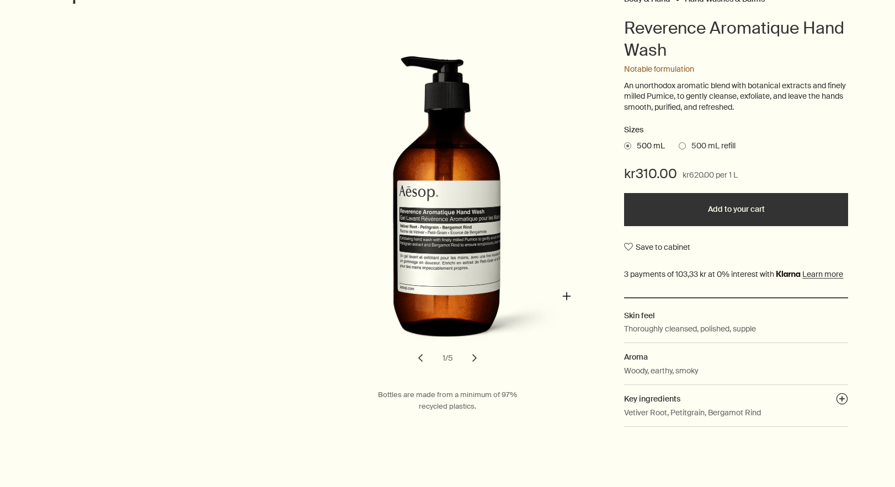
scroll to position [147, 0]
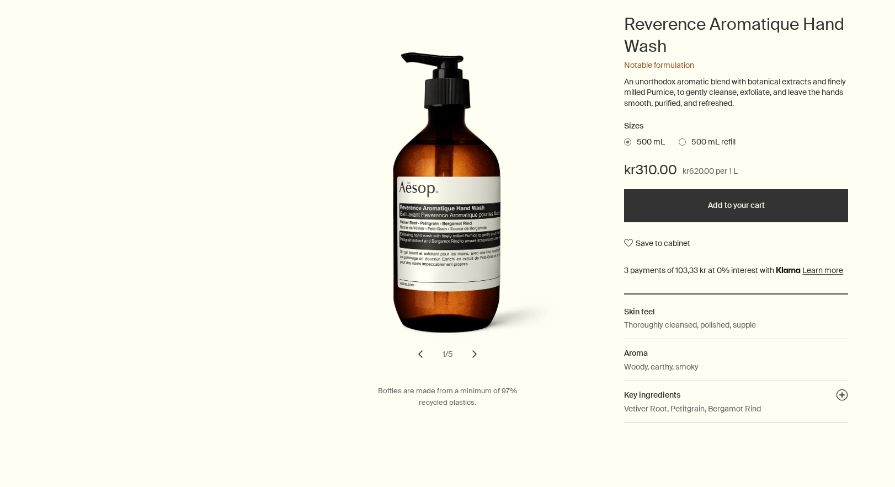
click at [476, 348] on button "chevron" at bounding box center [474, 354] width 24 height 24
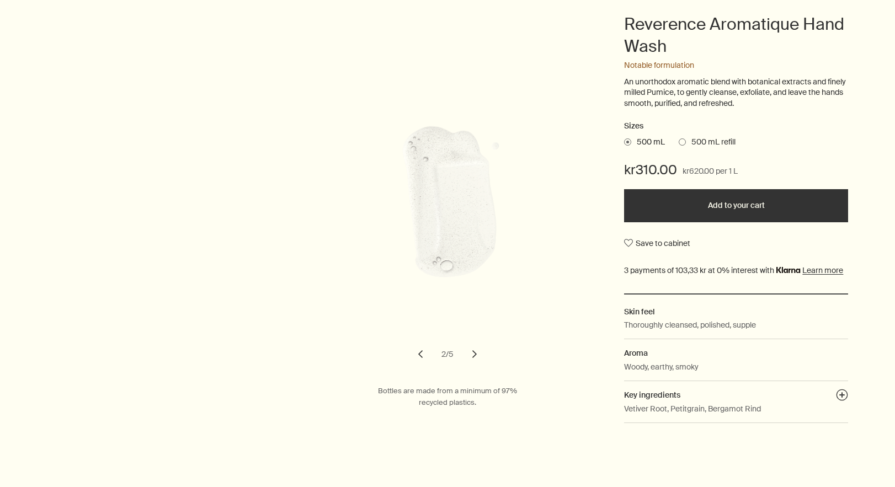
click at [420, 349] on button "chevron" at bounding box center [420, 354] width 24 height 24
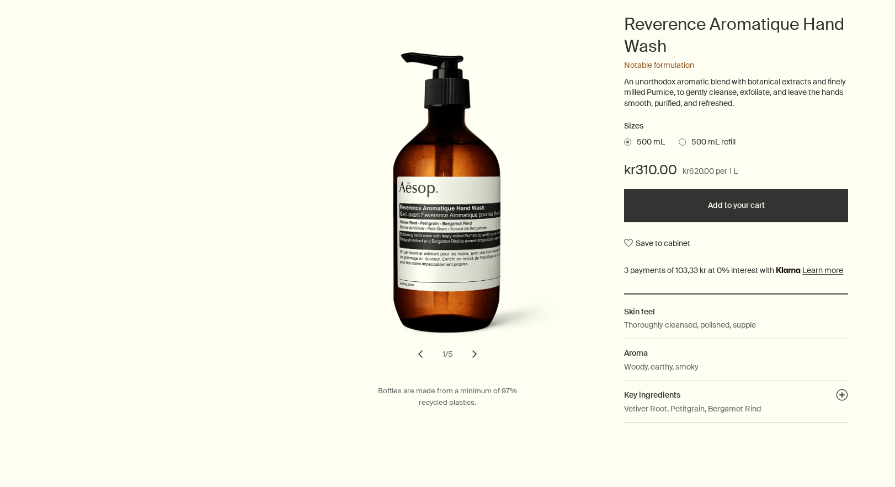
click at [420, 349] on button "chevron" at bounding box center [420, 354] width 24 height 24
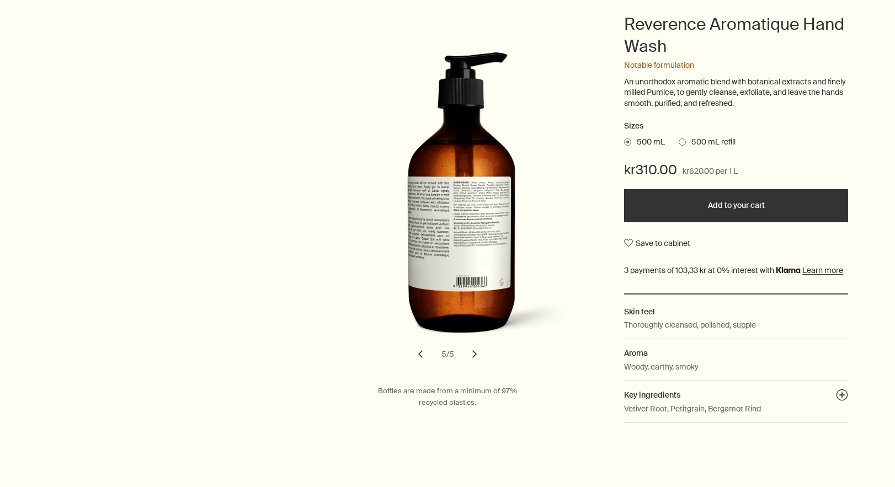
click at [470, 348] on button "chevron" at bounding box center [474, 354] width 24 height 24
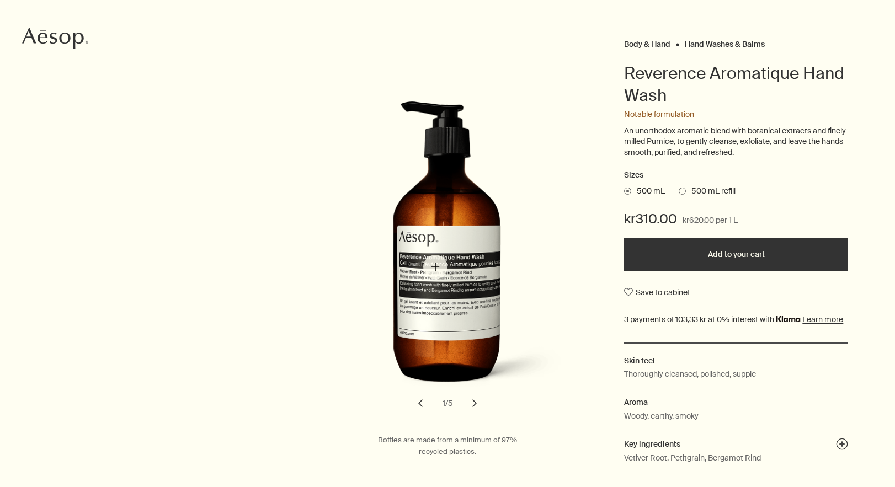
scroll to position [99, 0]
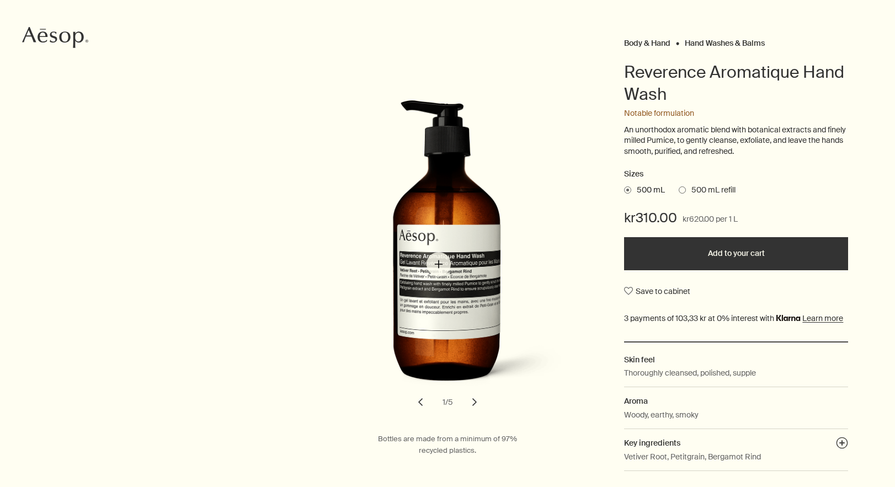
click at [439, 264] on img "Reverence Aromatique Hand Wash" at bounding box center [460, 250] width 243 height 301
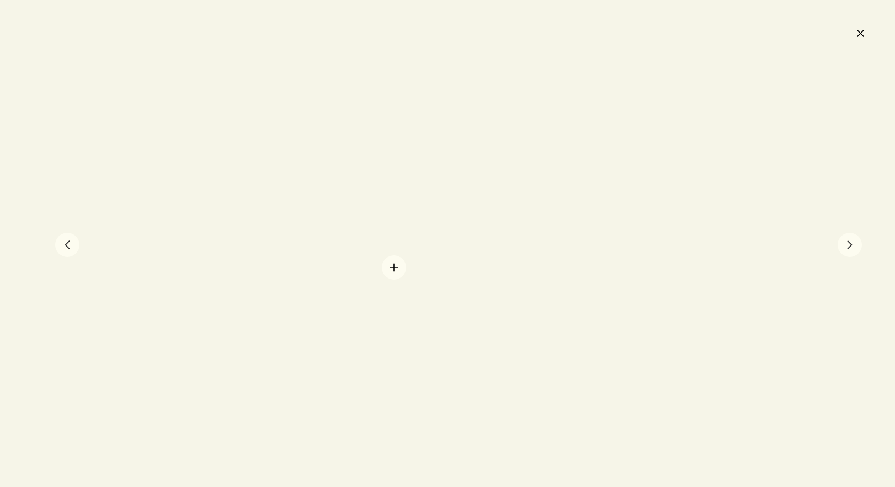
click at [394, 268] on div at bounding box center [447, 243] width 895 height 487
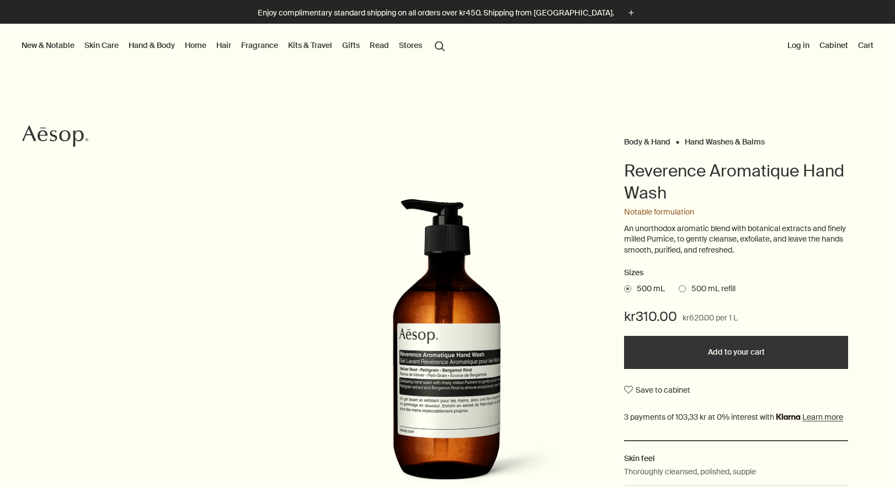
click at [741, 348] on button "Add to your cart" at bounding box center [736, 352] width 224 height 33
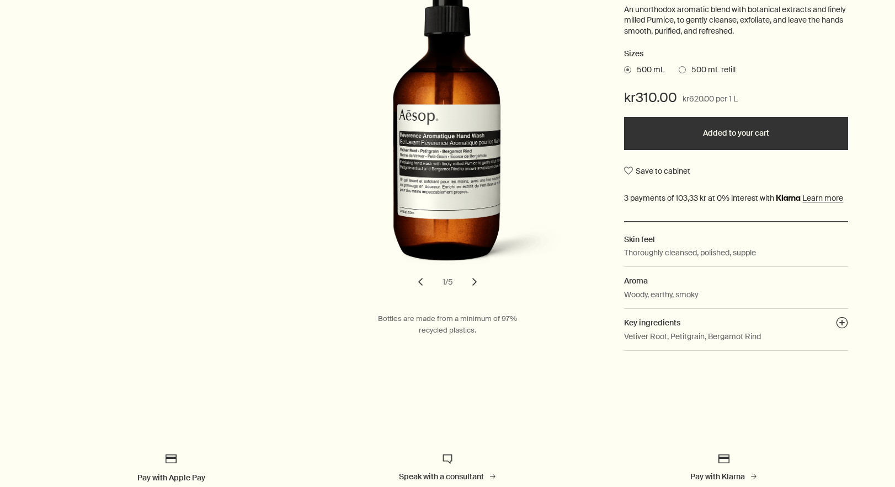
scroll to position [225, 0]
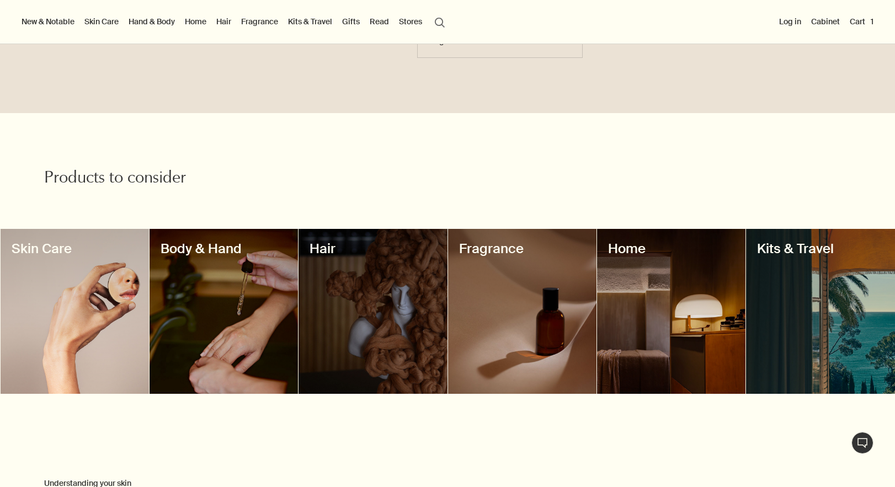
scroll to position [388, 0]
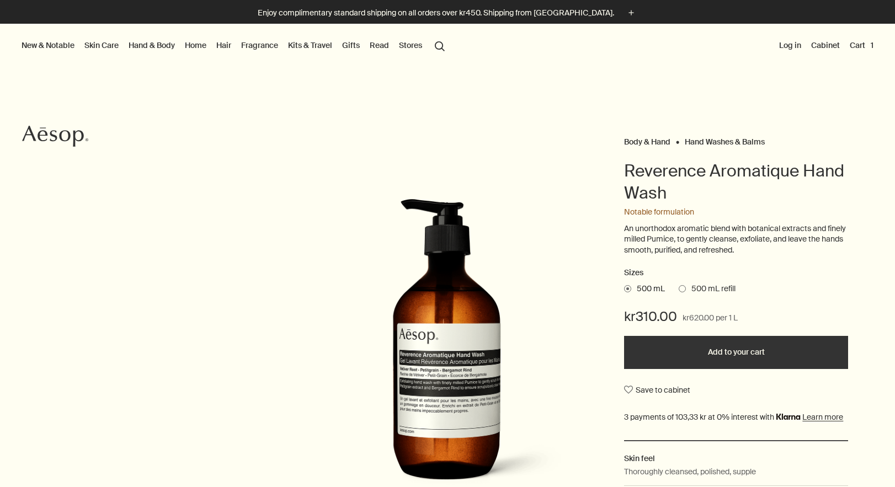
click at [354, 44] on link "Gifts" at bounding box center [351, 45] width 22 height 14
